Goal: Task Accomplishment & Management: Use online tool/utility

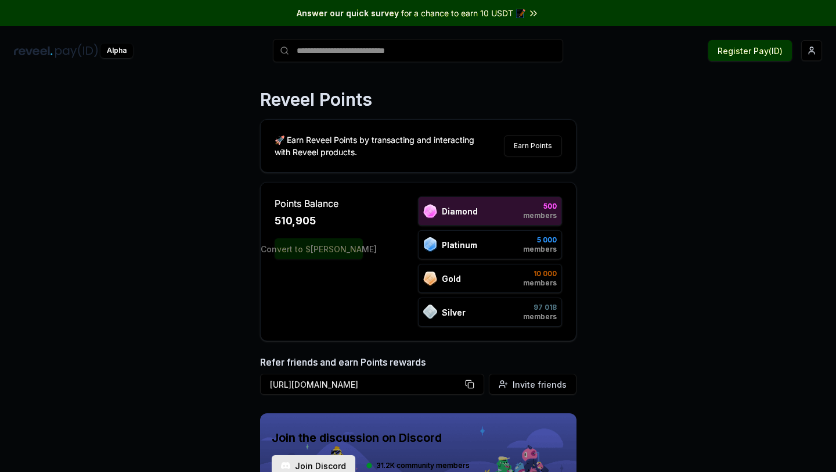
click at [260, 205] on div "Points Balance 510,905 Convert to $[PERSON_NAME] 500 members Platinum 5 000 mem…" at bounding box center [418, 261] width 317 height 159
drag, startPoint x: 284, startPoint y: 218, endPoint x: 313, endPoint y: 218, distance: 29.0
click at [313, 218] on span "510,905" at bounding box center [295, 221] width 41 height 16
click at [803, 51] on html "Answer our quick survey for a chance to earn 10 USDT 📝 Alpha Register Pay(ID) R…" at bounding box center [418, 236] width 836 height 472
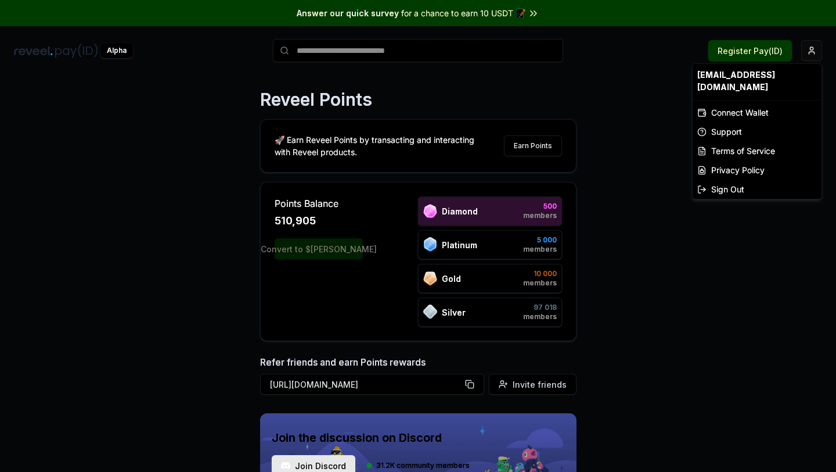
click at [807, 51] on html "Answer our quick survey for a chance to earn 10 USDT 📝 Alpha Register Pay(ID) R…" at bounding box center [418, 236] width 836 height 472
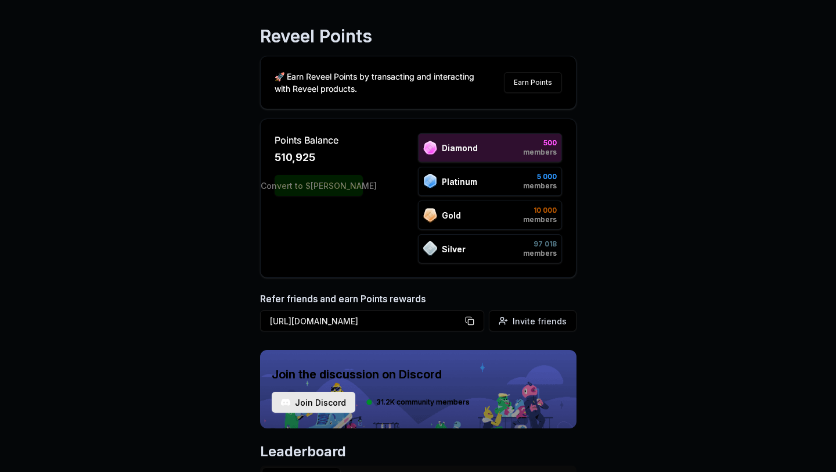
scroll to position [143, 0]
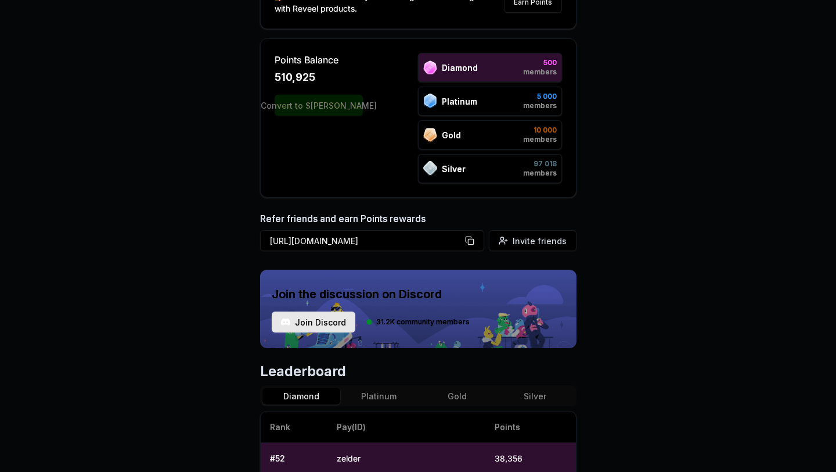
click at [265, 75] on div "Points Balance 510,925 Convert to $[PERSON_NAME] 500 members Platinum 5 000 mem…" at bounding box center [418, 117] width 317 height 159
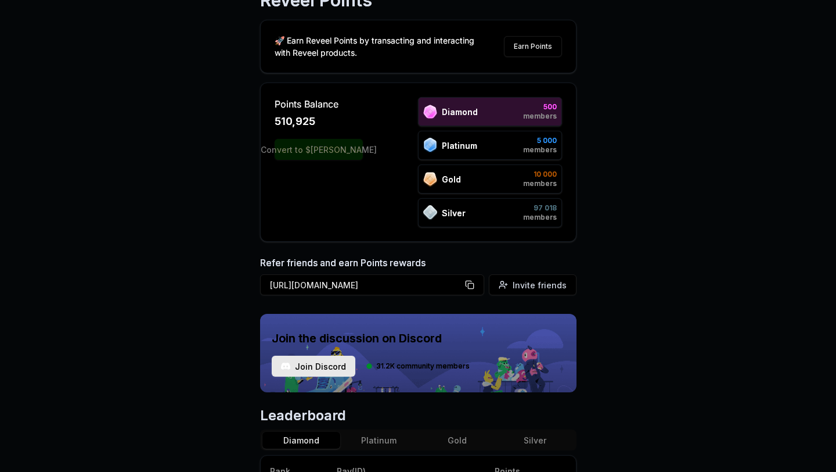
scroll to position [84, 0]
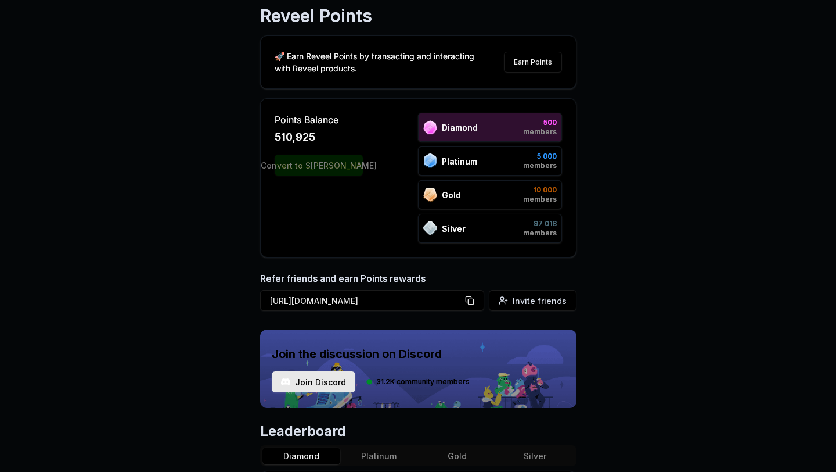
click at [258, 57] on div "Reveel Points 🚀 Earn Reveel Points by transacting and interacting with Reveel p…" at bounding box center [418, 201] width 836 height 439
click at [238, 58] on div "Reveel Points 🚀 Earn Reveel Points by transacting and interacting with Reveel p…" at bounding box center [418, 201] width 836 height 439
drag, startPoint x: 279, startPoint y: 142, endPoint x: 364, endPoint y: 142, distance: 84.8
click at [364, 142] on div "Points Balance 510,975 Convert to $[PERSON_NAME] 500 members Platinum 5 000 mem…" at bounding box center [418, 178] width 287 height 130
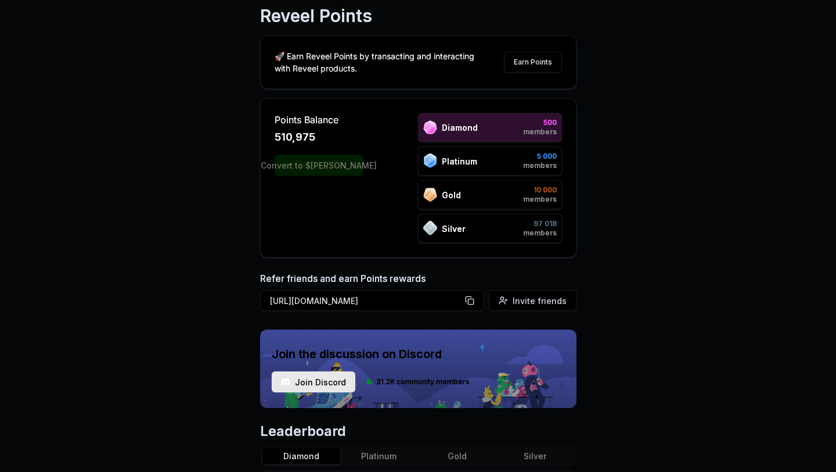
click at [257, 119] on div "Reveel Points 🚀 Earn Reveel Points by transacting and interacting with Reveel p…" at bounding box center [418, 201] width 836 height 439
